Goal: Communication & Community: Ask a question

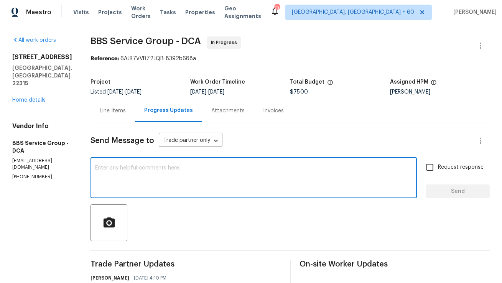
click at [163, 181] on textarea at bounding box center [253, 178] width 317 height 27
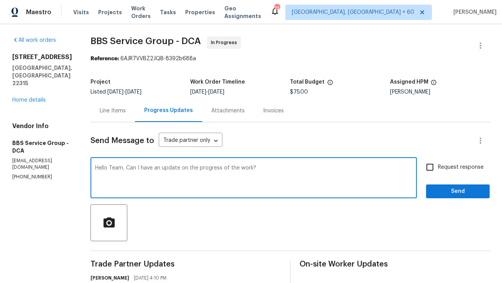
type textarea "Hello Team, Can I have an update on the progress of the work?"
click at [426, 169] on input "Request response" at bounding box center [430, 167] width 16 height 16
checkbox input "true"
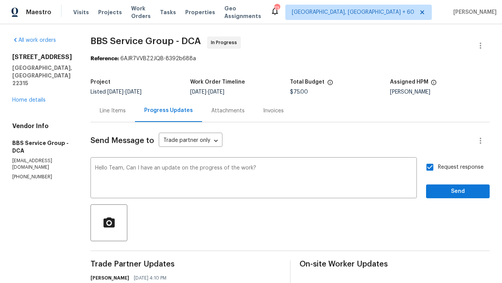
click at [453, 199] on div "Send Message to Trade partner only Trade partner only ​ Hello Team, Can I have …" at bounding box center [290, 231] width 399 height 219
click at [453, 195] on span "Send" at bounding box center [457, 192] width 51 height 10
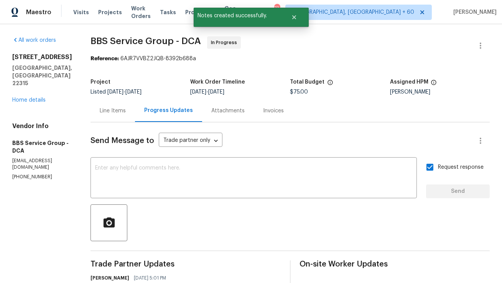
scroll to position [83, 0]
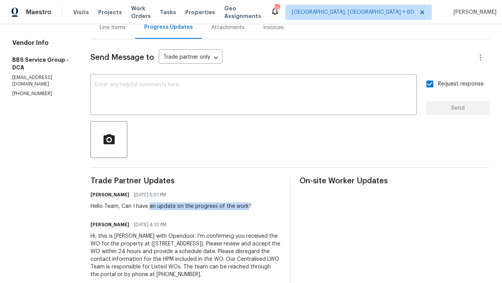
copy div "an update on the progress of the work"
drag, startPoint x: 137, startPoint y: 206, endPoint x: 234, endPoint y: 205, distance: 97.1
click at [234, 205] on div "Hello Team, Can I have an update on the progress of the work?" at bounding box center [171, 207] width 161 height 8
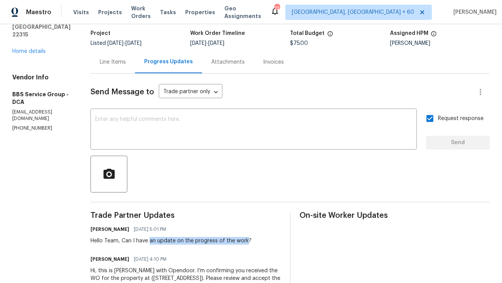
scroll to position [0, 0]
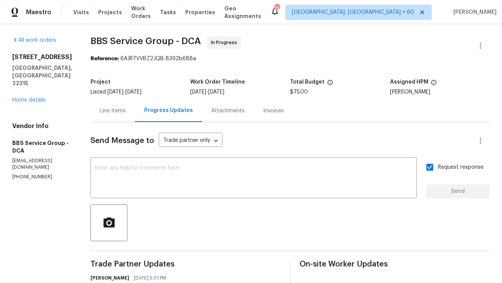
click at [100, 109] on div "Line Items" at bounding box center [113, 111] width 26 height 8
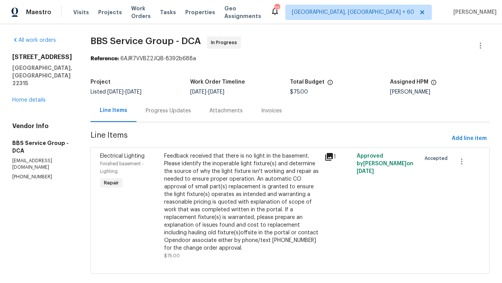
click at [160, 121] on div "Progress Updates" at bounding box center [169, 110] width 64 height 23
